Goal: Transaction & Acquisition: Book appointment/travel/reservation

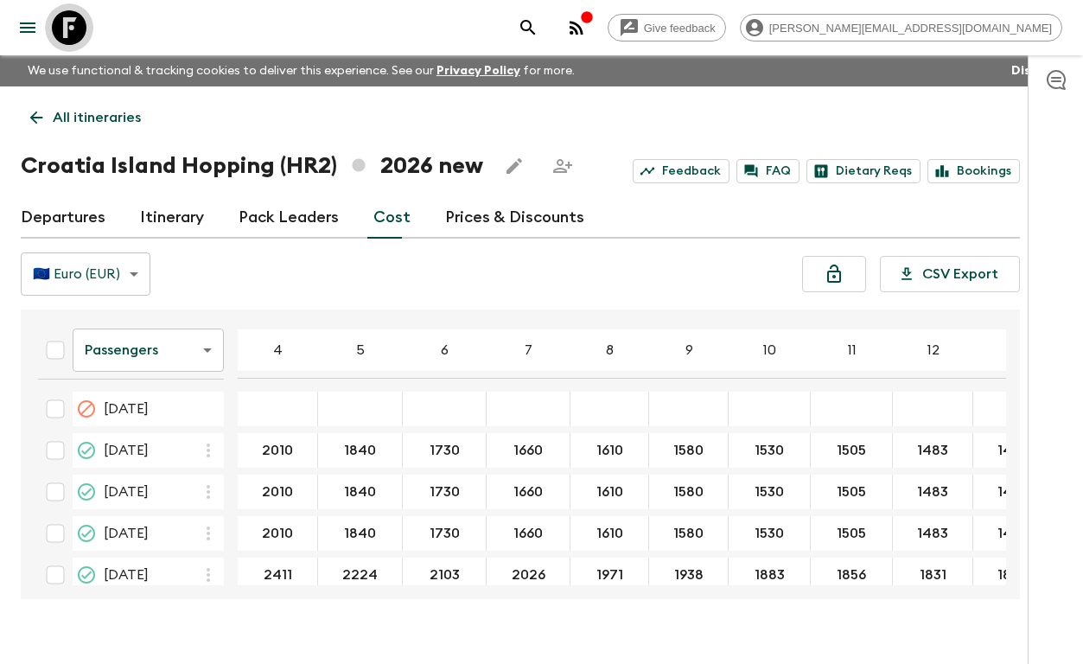
click at [60, 29] on icon at bounding box center [69, 27] width 35 height 35
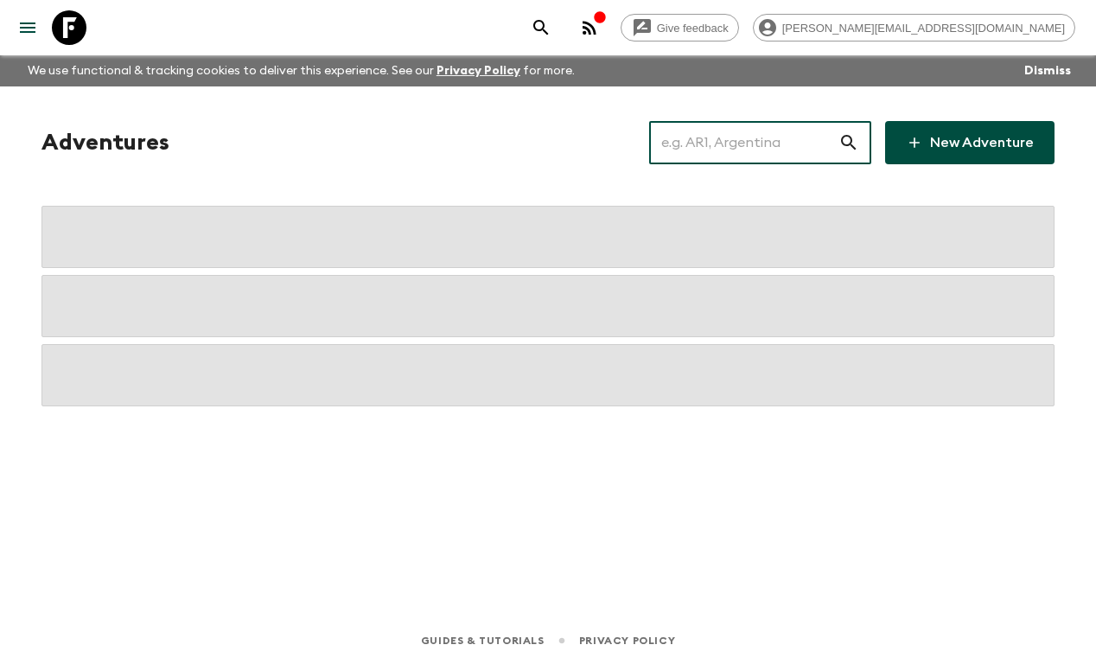
click at [719, 140] on input "text" at bounding box center [743, 142] width 189 height 48
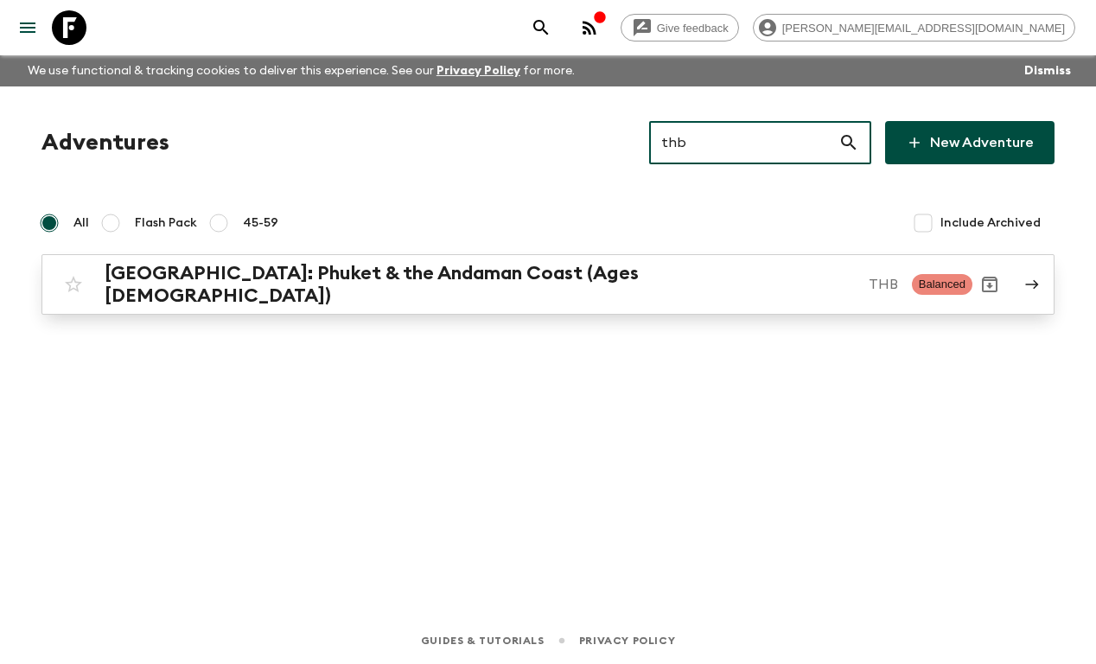
type input "thb"
click at [457, 276] on h2 "[GEOGRAPHIC_DATA]: Phuket & the Andaman Coast (Ages [DEMOGRAPHIC_DATA])" at bounding box center [480, 284] width 750 height 45
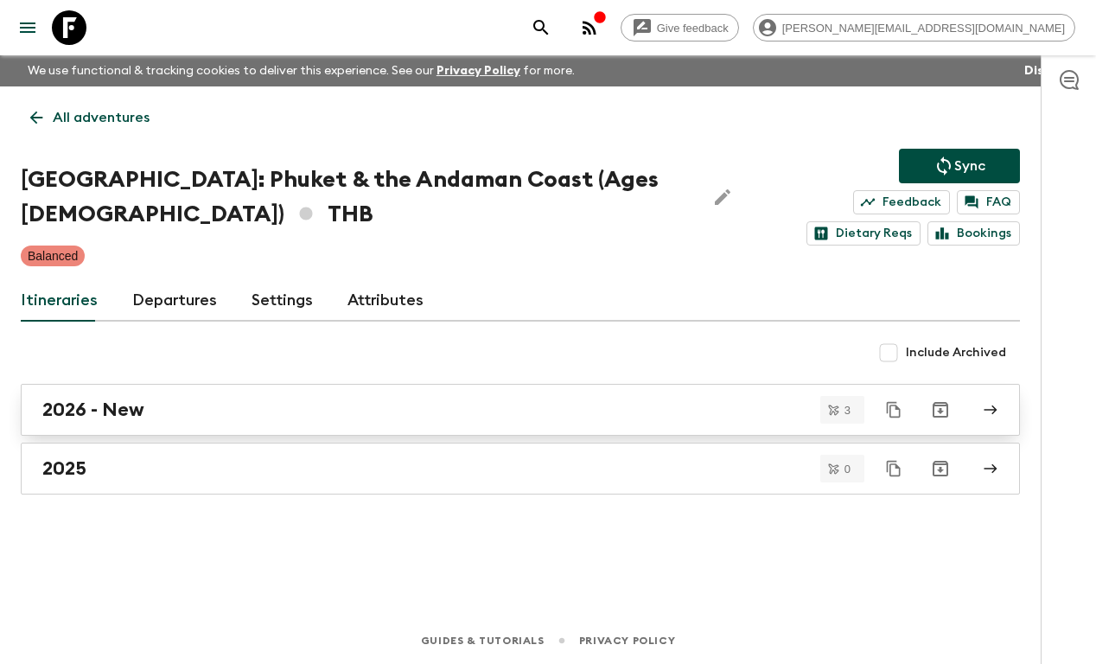
click at [243, 418] on div "2026 - New" at bounding box center [503, 410] width 923 height 22
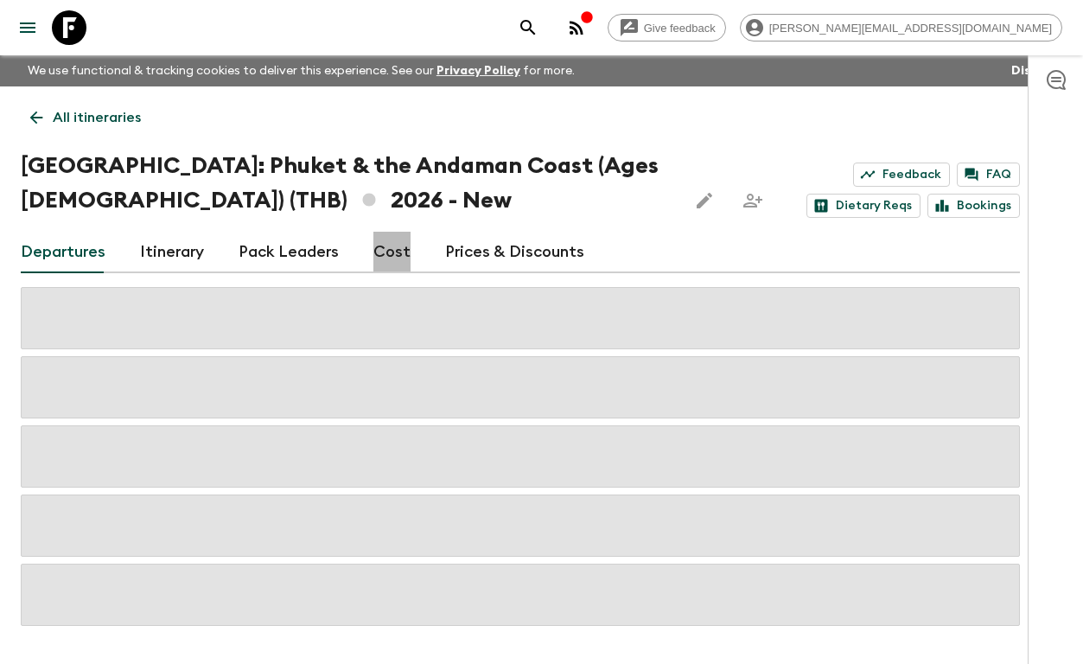
click at [394, 257] on link "Cost" at bounding box center [392, 253] width 37 height 42
